Goal: Transaction & Acquisition: Purchase product/service

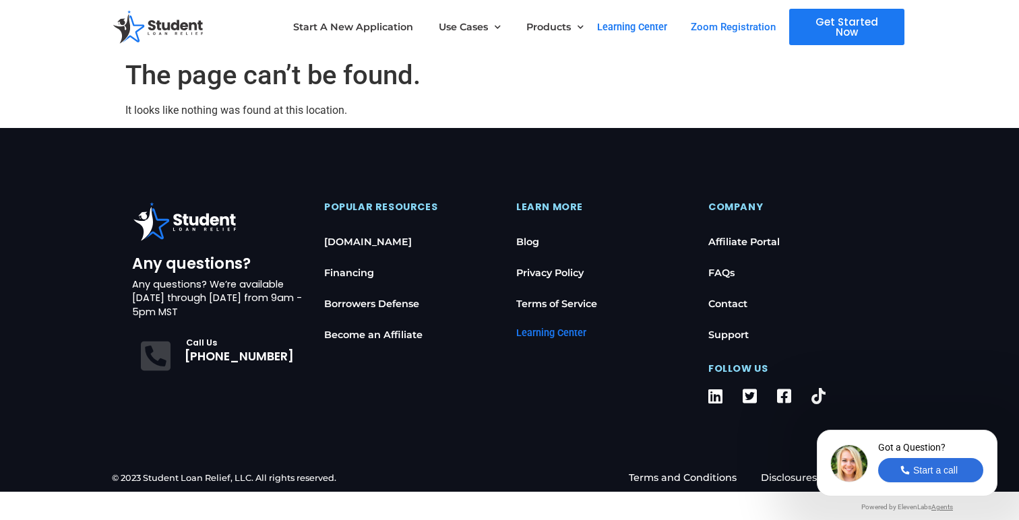
click at [913, 411] on section "Any questions? Any questions? We’re available [DATE] through [DATE] from 9am - …" at bounding box center [509, 296] width 1019 height 337
click at [921, 468] on div "Start a call" at bounding box center [935, 470] width 44 height 11
click at [913, 465] on button "End" at bounding box center [930, 470] width 105 height 24
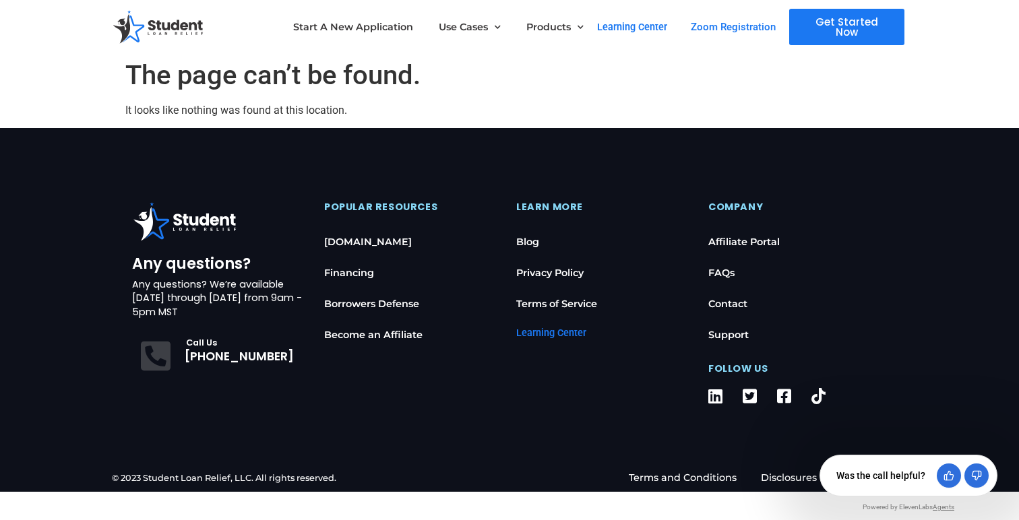
click at [839, 20] on span "Get Started Now" at bounding box center [847, 27] width 84 height 20
click at [847, 33] on span "Get Started Now" at bounding box center [847, 27] width 84 height 20
click at [183, 25] on img at bounding box center [159, 27] width 105 height 38
click at [185, 34] on img at bounding box center [159, 27] width 105 height 38
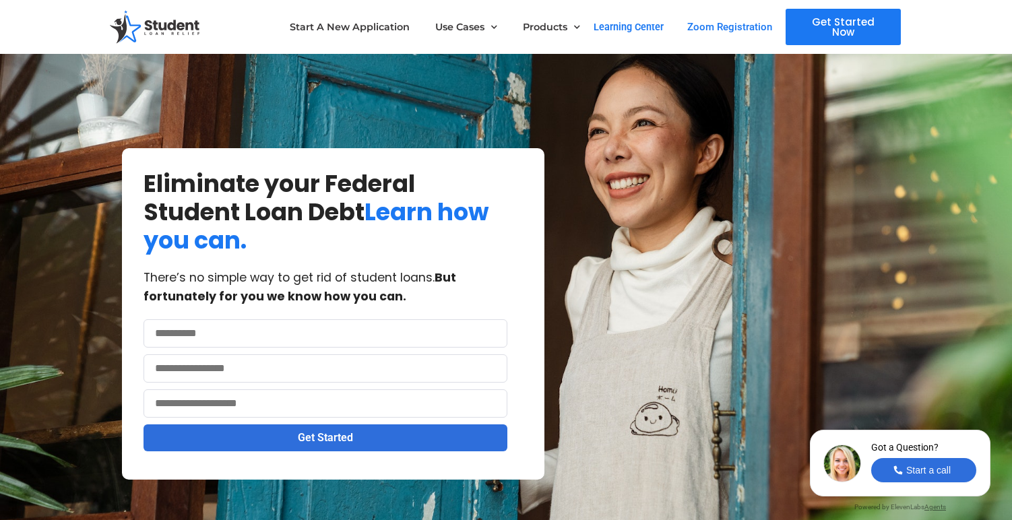
click at [851, 27] on span "Get Started Now" at bounding box center [844, 27] width 84 height 20
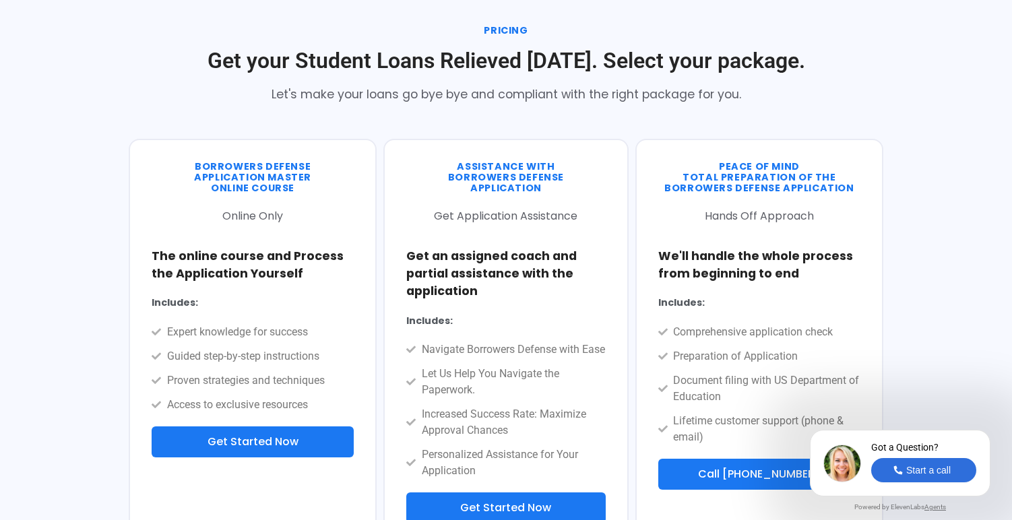
scroll to position [1452, 0]
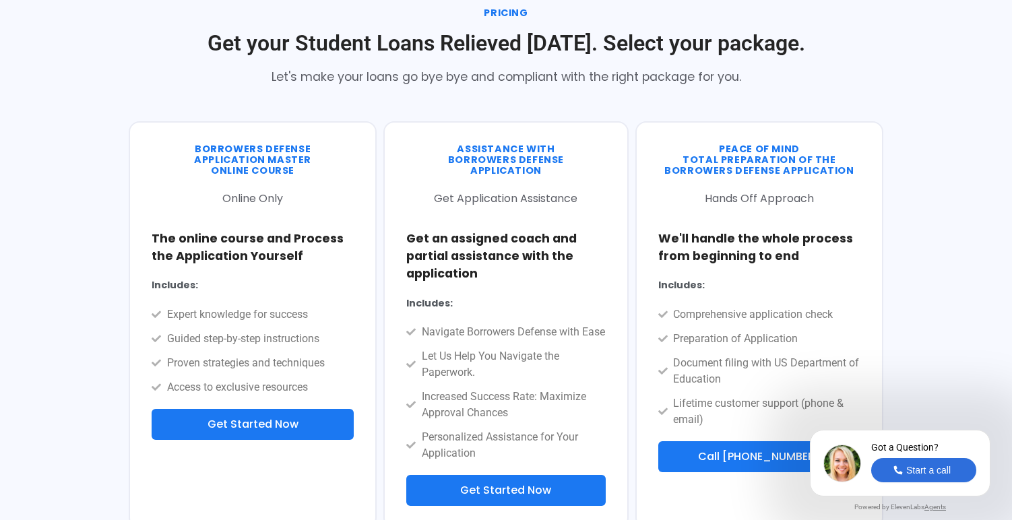
click at [301, 424] on span "Get Started Now" at bounding box center [253, 424] width 162 height 11
click at [561, 496] on span "Get Started Now" at bounding box center [506, 490] width 158 height 11
